Goal: Task Accomplishment & Management: Manage account settings

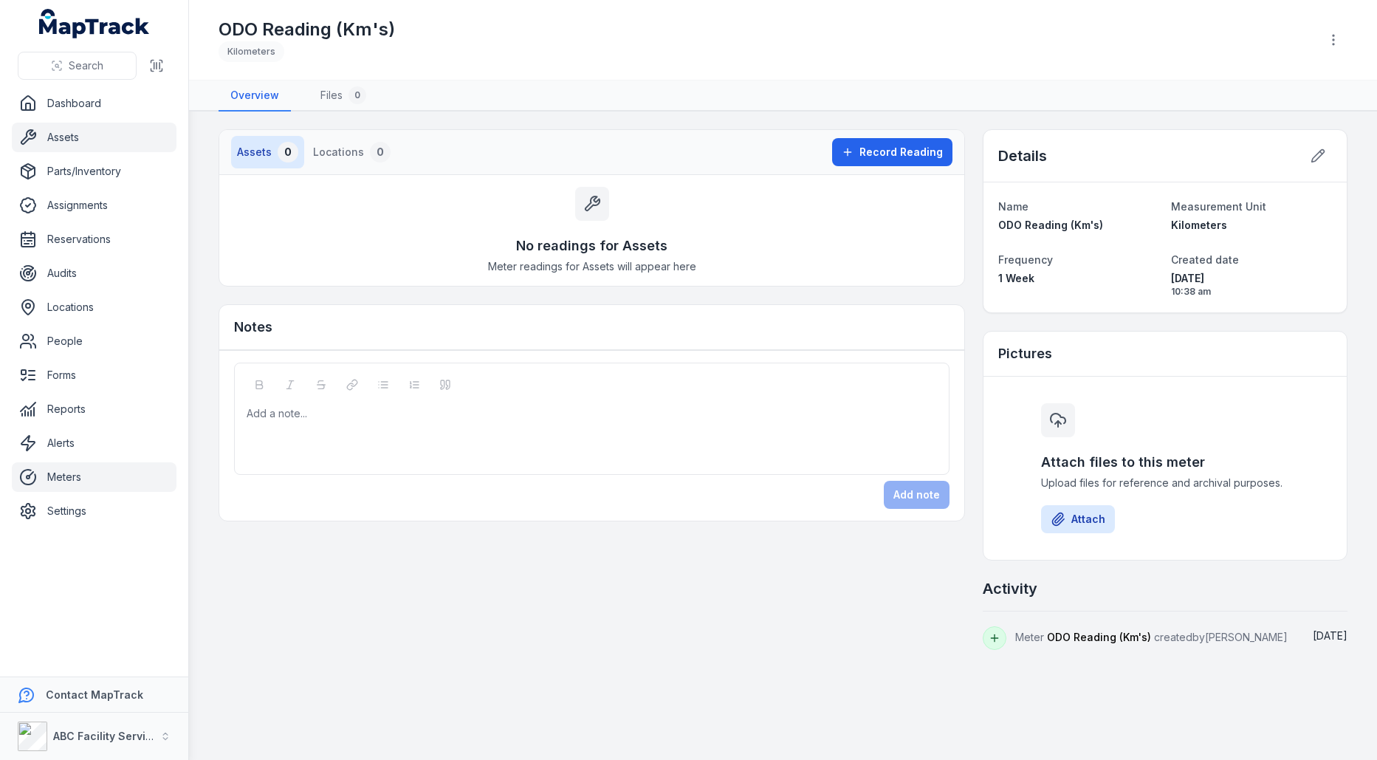
click at [90, 140] on link "Assets" at bounding box center [94, 138] width 165 height 30
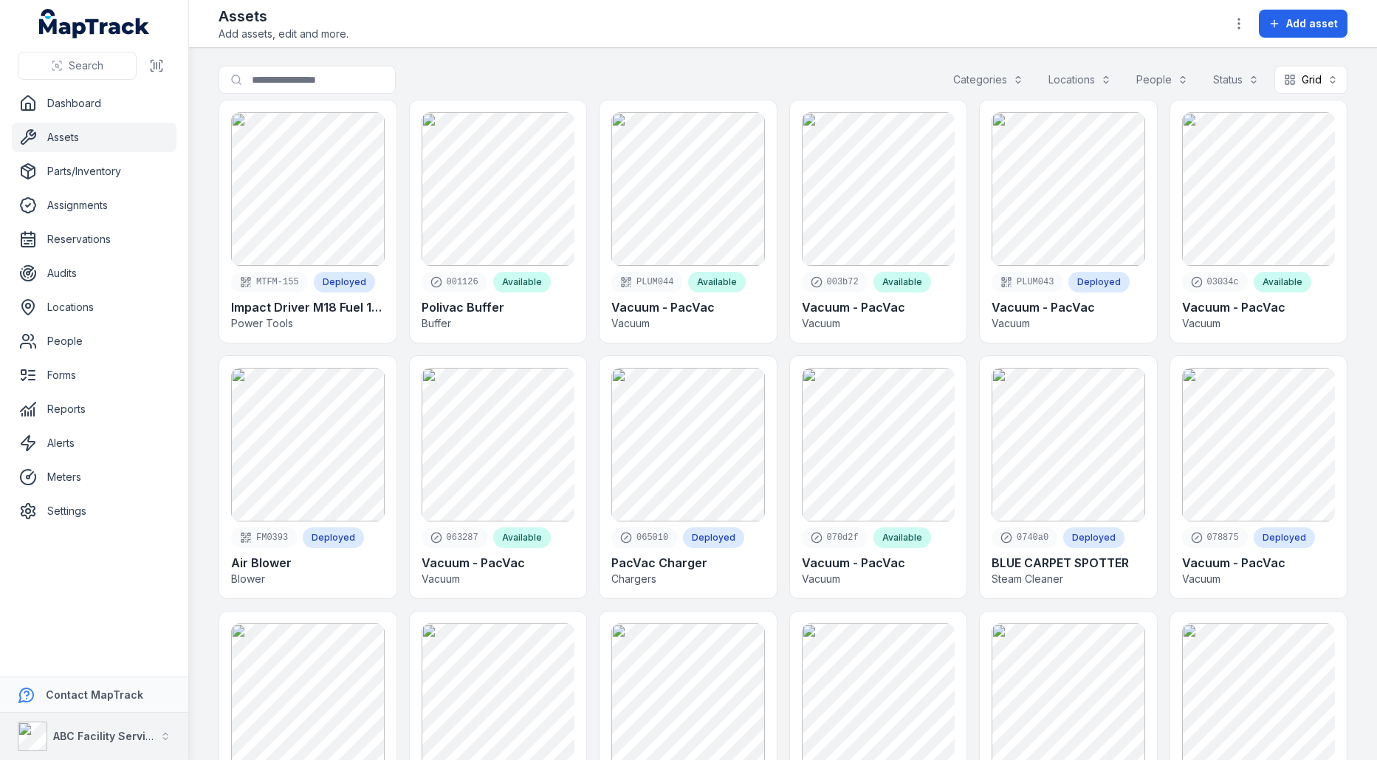
click at [97, 740] on strong "ABC Facility Services" at bounding box center [108, 735] width 111 height 13
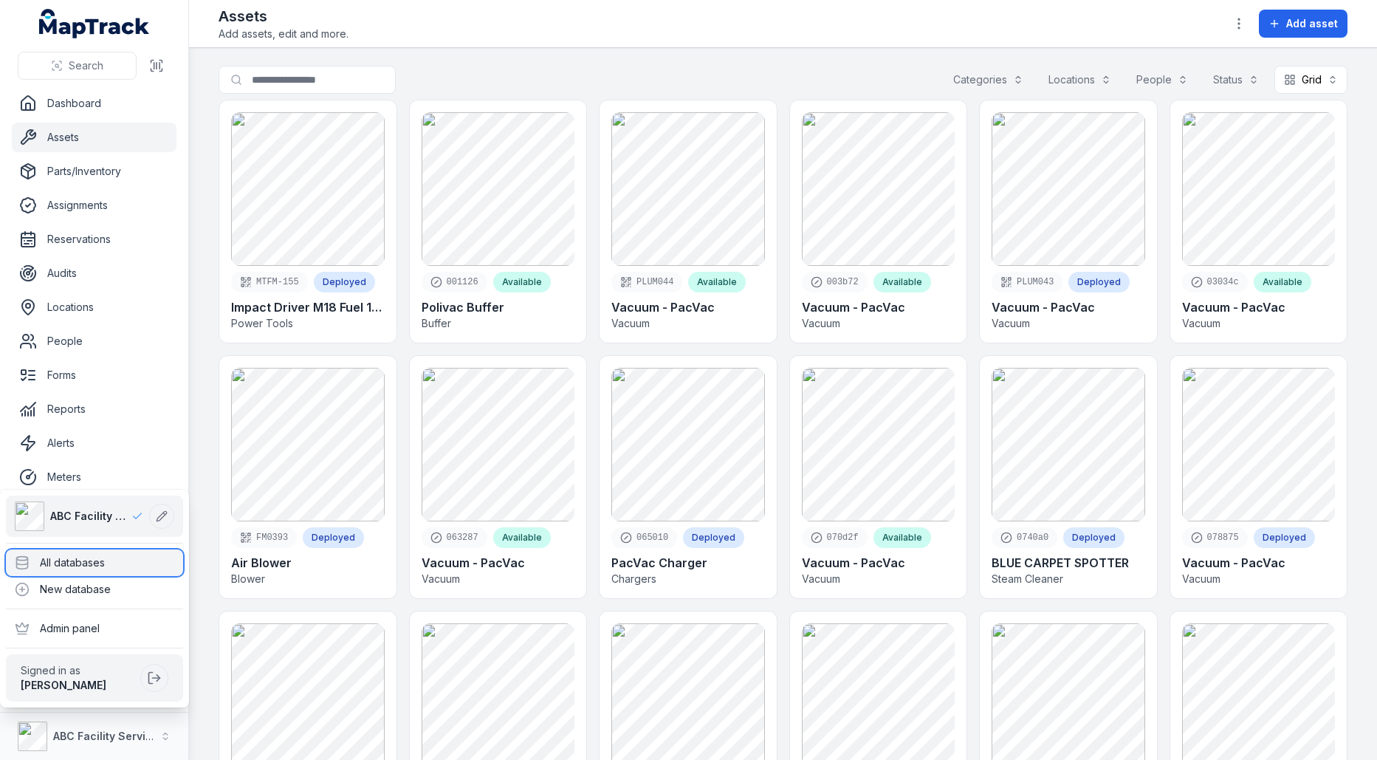
click at [112, 557] on div "All databases" at bounding box center [94, 562] width 177 height 27
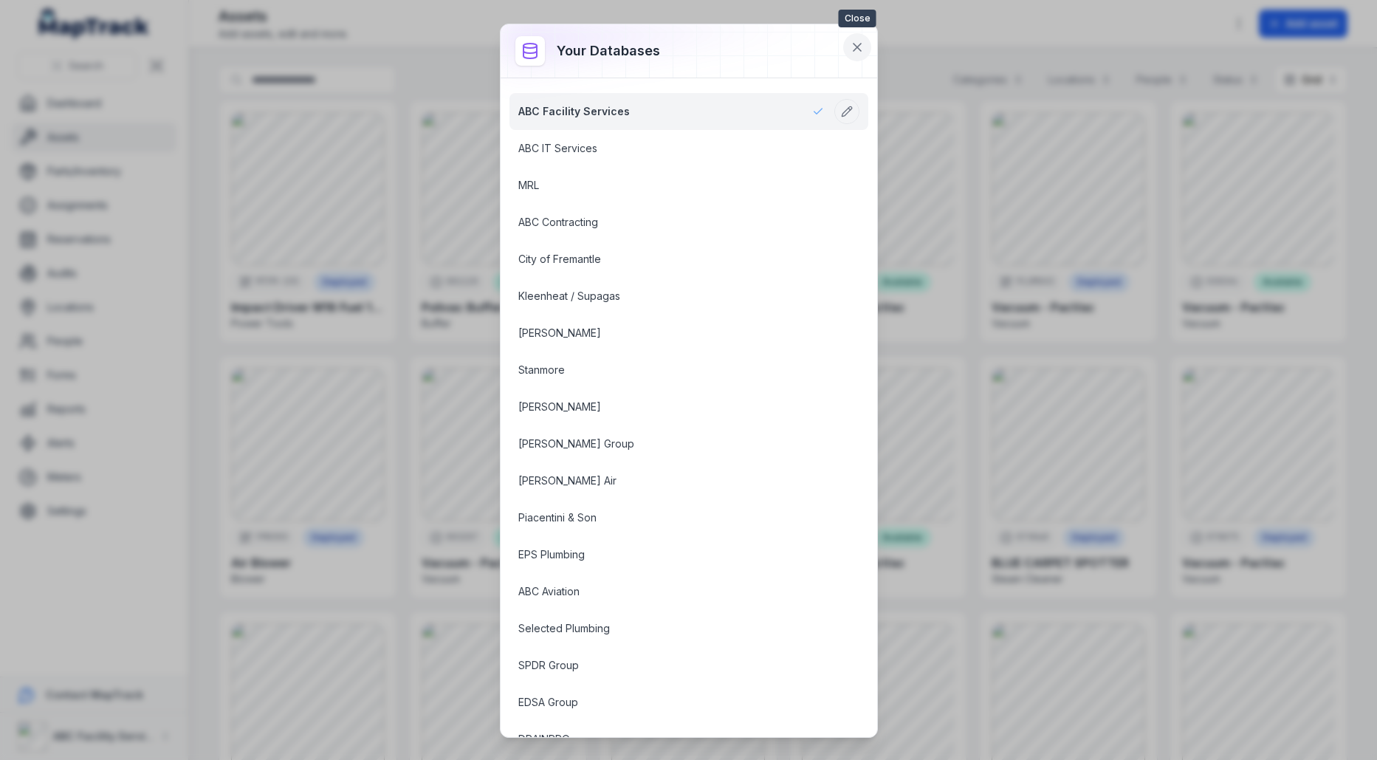
click at [866, 52] on button at bounding box center [857, 47] width 28 height 28
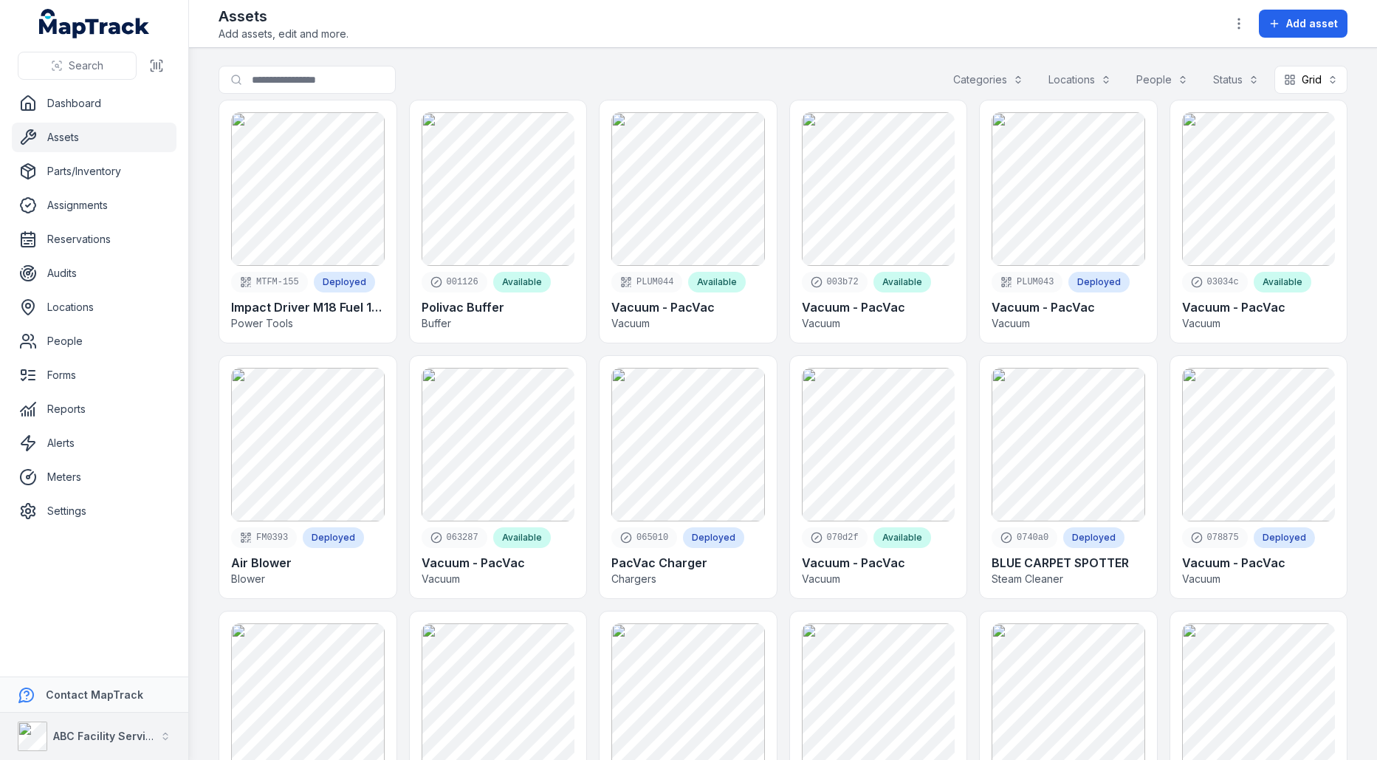
click at [97, 726] on div "ABC Facility Services" at bounding box center [86, 736] width 137 height 30
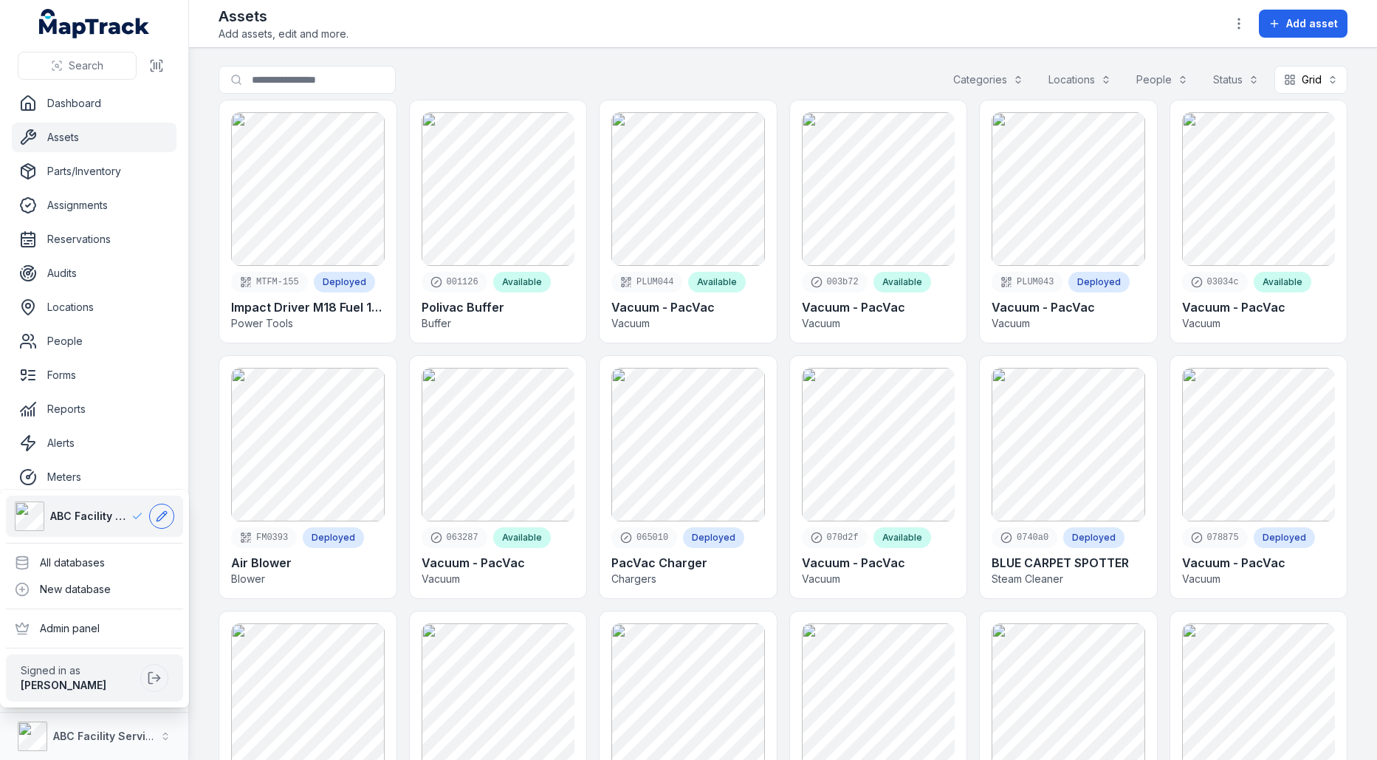
click at [164, 516] on icon at bounding box center [161, 516] width 10 height 10
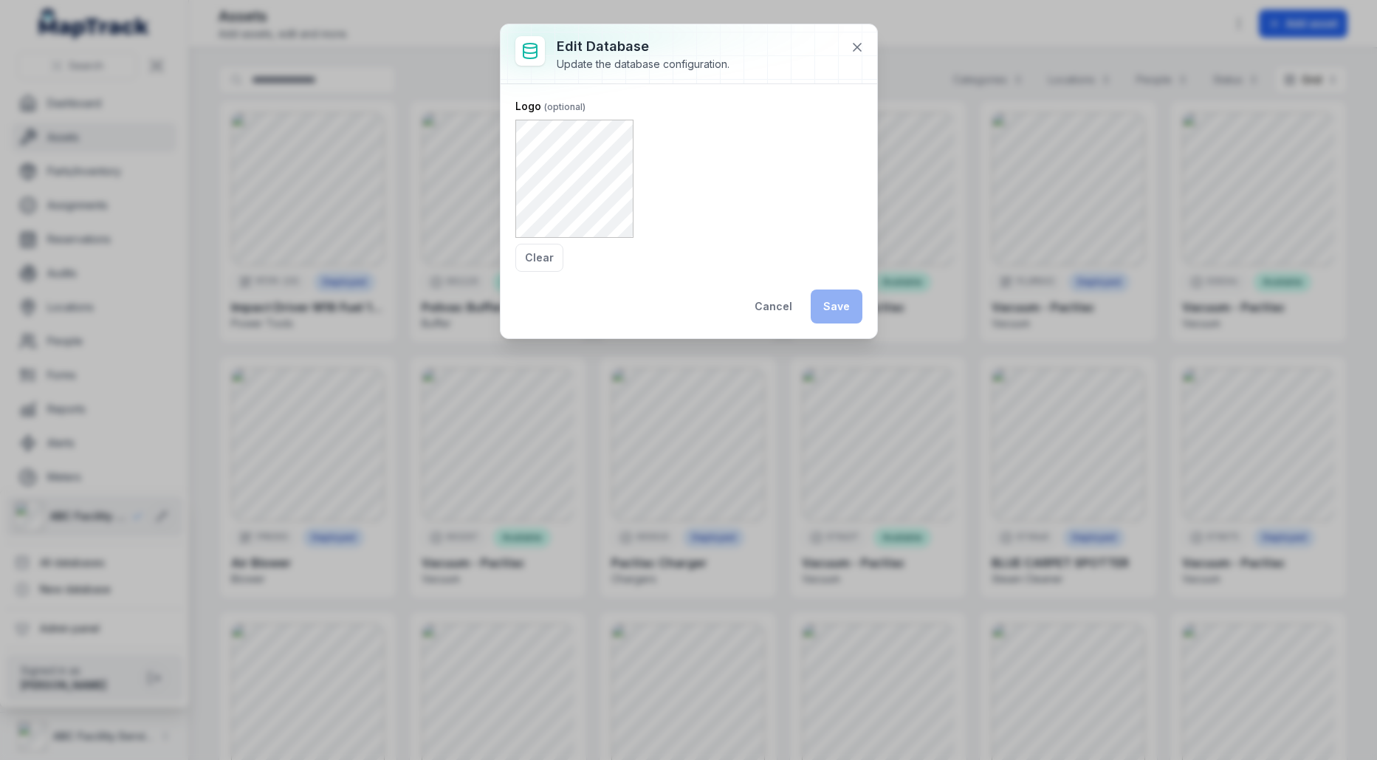
click at [674, 194] on div "Logo Clear" at bounding box center [688, 185] width 347 height 173
click at [542, 271] on form "Logo Clear Cancel Save" at bounding box center [688, 211] width 347 height 224
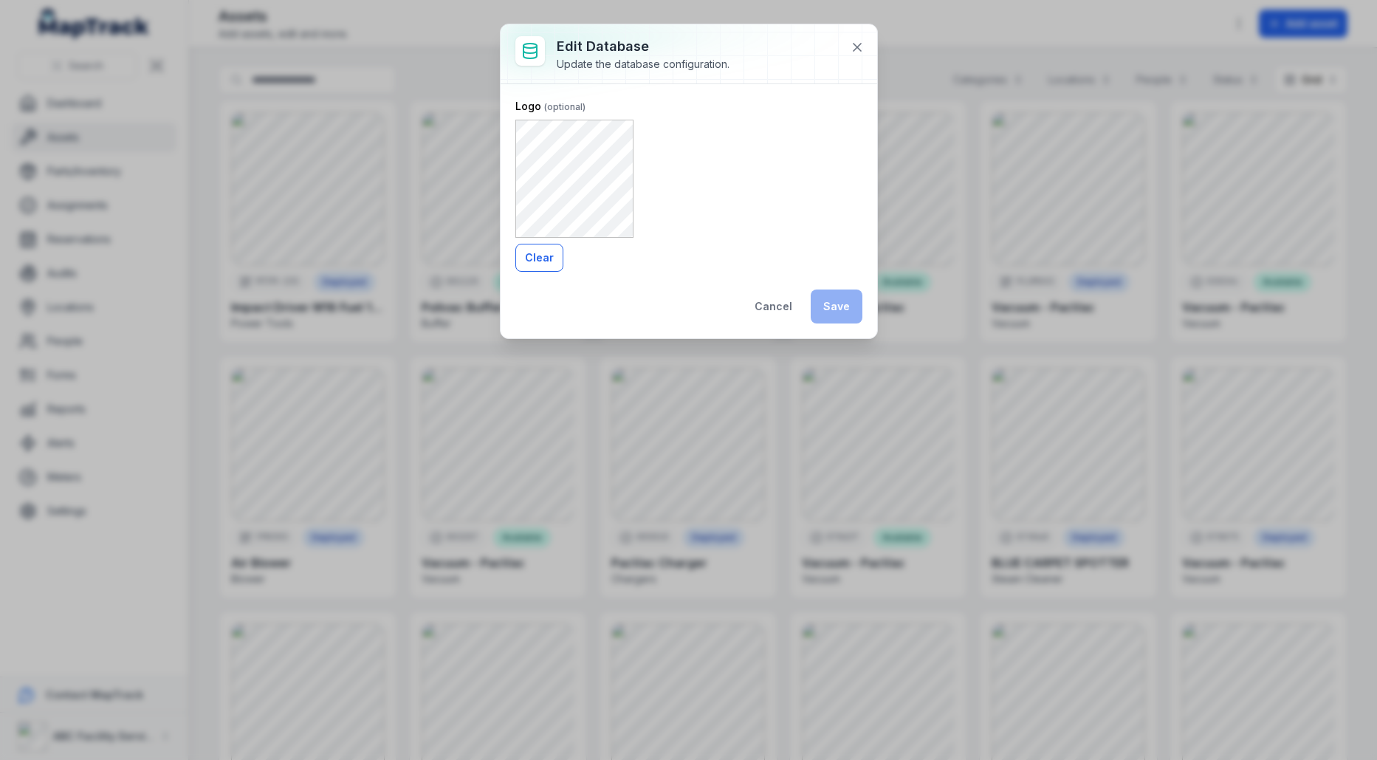
click at [543, 266] on button "Clear" at bounding box center [539, 258] width 48 height 28
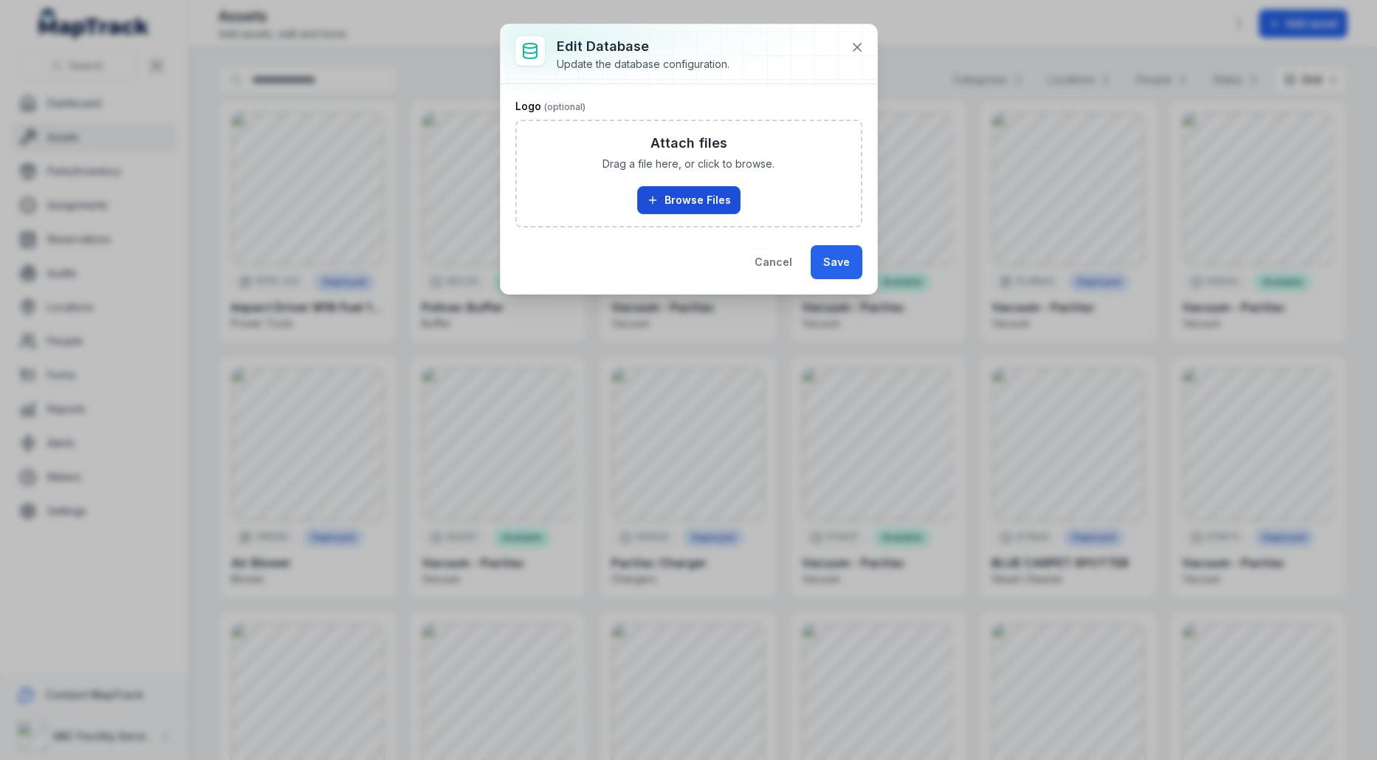
click at [650, 204] on icon "button" at bounding box center [653, 200] width 12 height 12
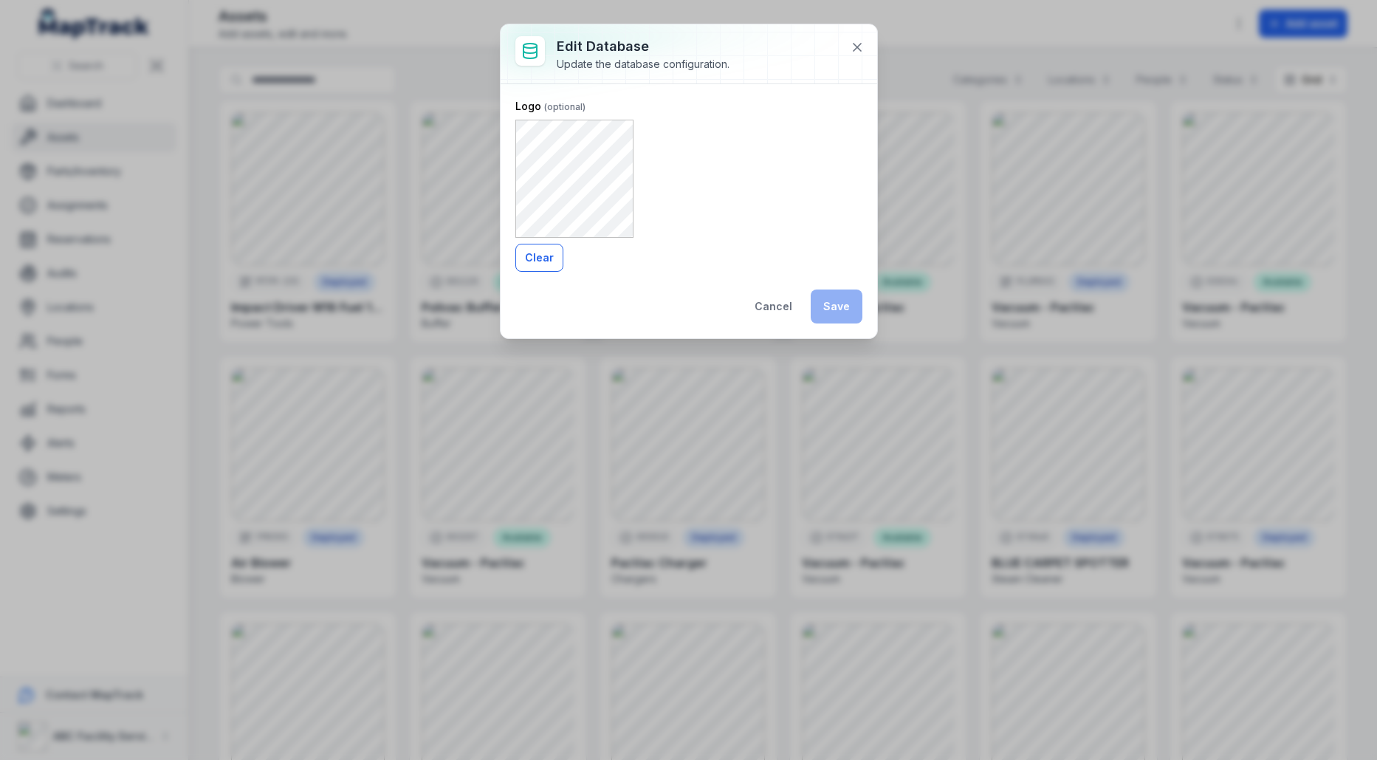
click at [547, 258] on button "Clear" at bounding box center [539, 258] width 48 height 28
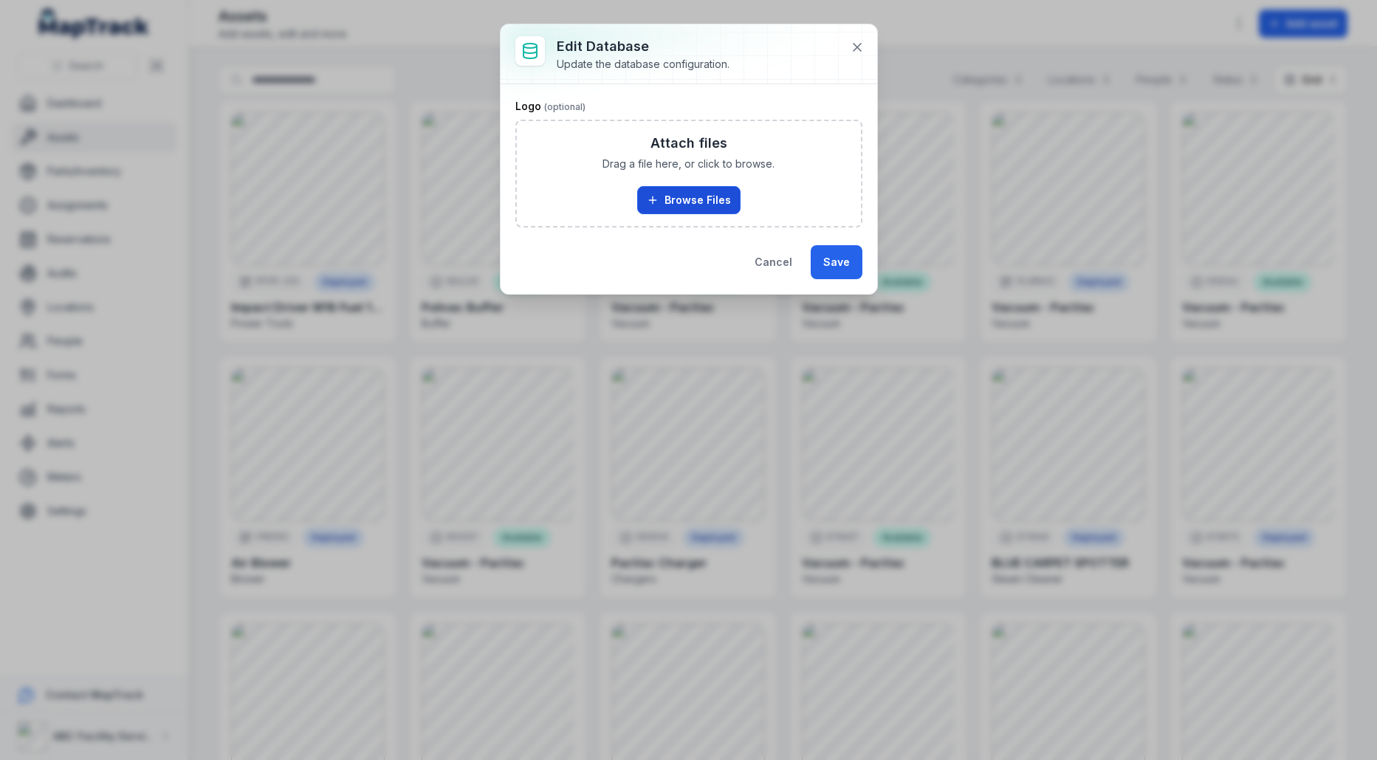
click at [683, 207] on button "Browse Files" at bounding box center [688, 200] width 103 height 28
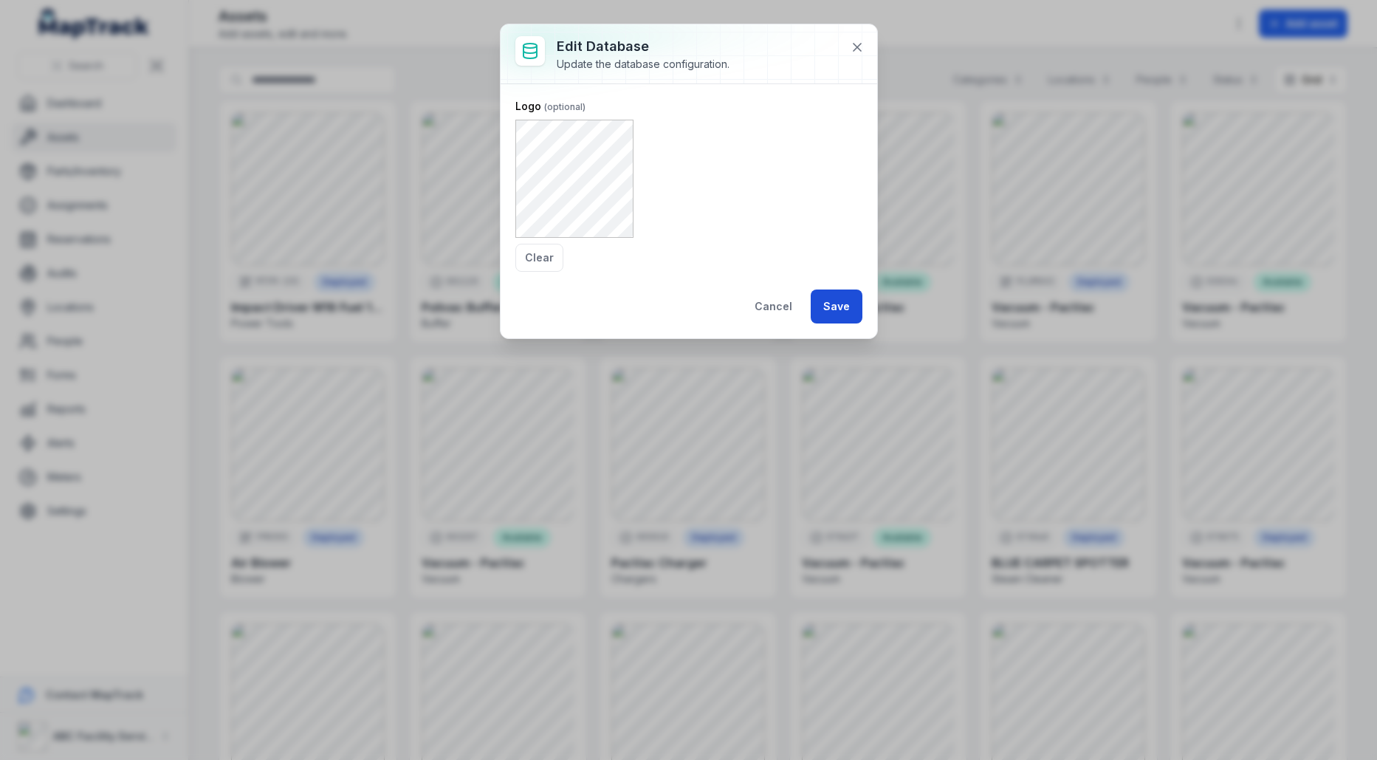
click at [847, 320] on button "Save" at bounding box center [836, 306] width 52 height 34
